Goal: Task Accomplishment & Management: Manage account settings

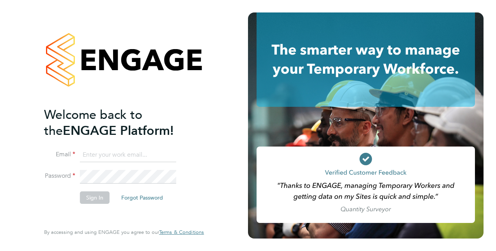
type input "[PERSON_NAME][EMAIL_ADDRESS][PERSON_NAME][DOMAIN_NAME]"
click at [47, 208] on li "Sign In Forgot Password" at bounding box center [120, 202] width 152 height 20
click at [89, 199] on button "Sign In" at bounding box center [95, 198] width 30 height 12
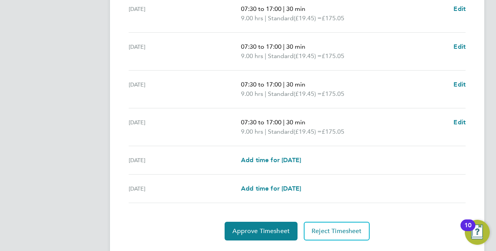
scroll to position [312, 0]
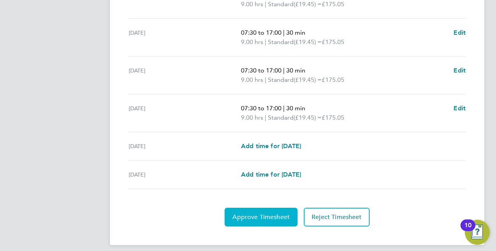
click at [249, 219] on span "Approve Timesheet" at bounding box center [261, 217] width 57 height 8
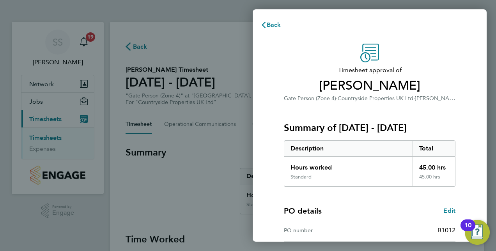
click at [373, 220] on div "PO number B1012" at bounding box center [370, 231] width 172 height 22
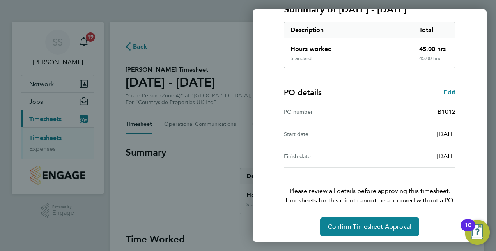
scroll to position [122, 0]
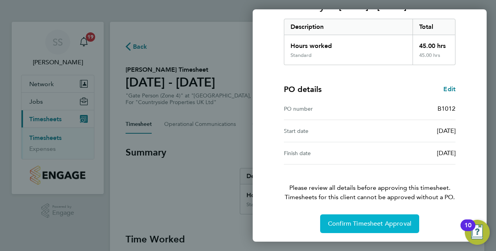
click at [364, 220] on span "Confirm Timesheet Approval" at bounding box center [370, 224] width 84 height 8
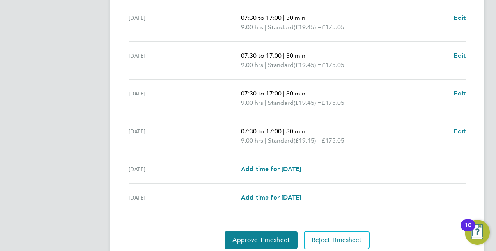
scroll to position [317, 0]
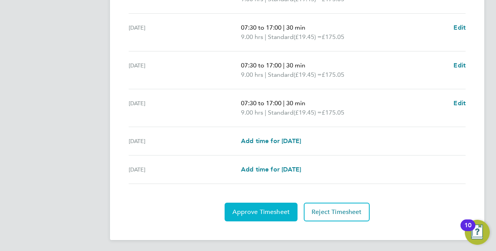
click at [273, 204] on button "Approve Timesheet" at bounding box center [261, 212] width 73 height 19
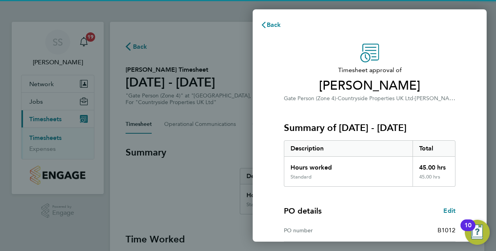
click at [275, 193] on div "Timesheet approval of Antony Baskal Gate Person (Zone 4) · Countryside Properti…" at bounding box center [370, 199] width 190 height 311
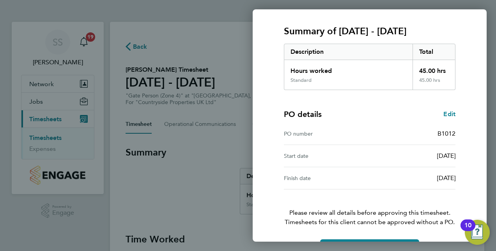
scroll to position [122, 0]
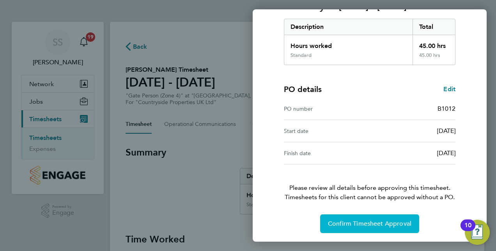
click at [375, 221] on span "Confirm Timesheet Approval" at bounding box center [370, 224] width 84 height 8
